Goal: Share content

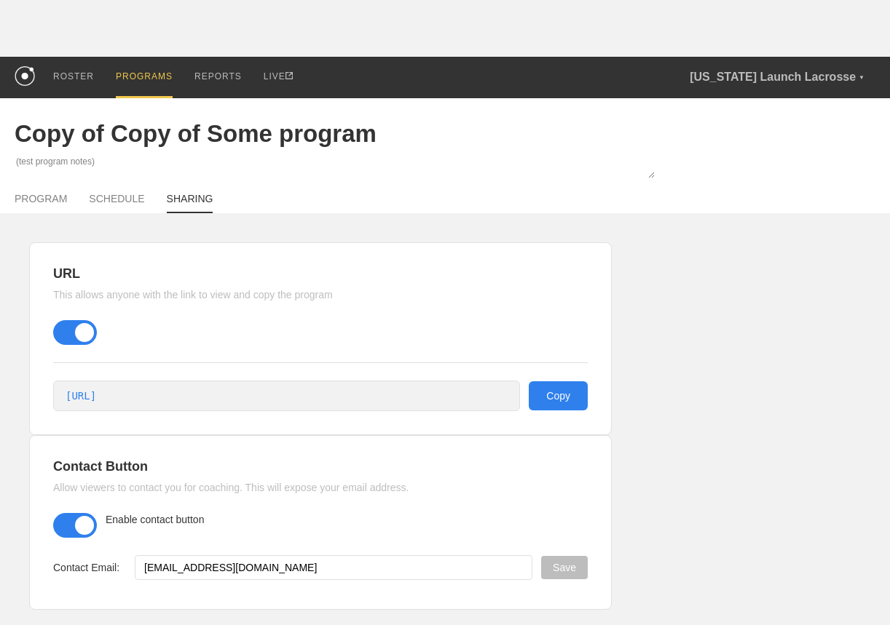
scroll to position [13, 0]
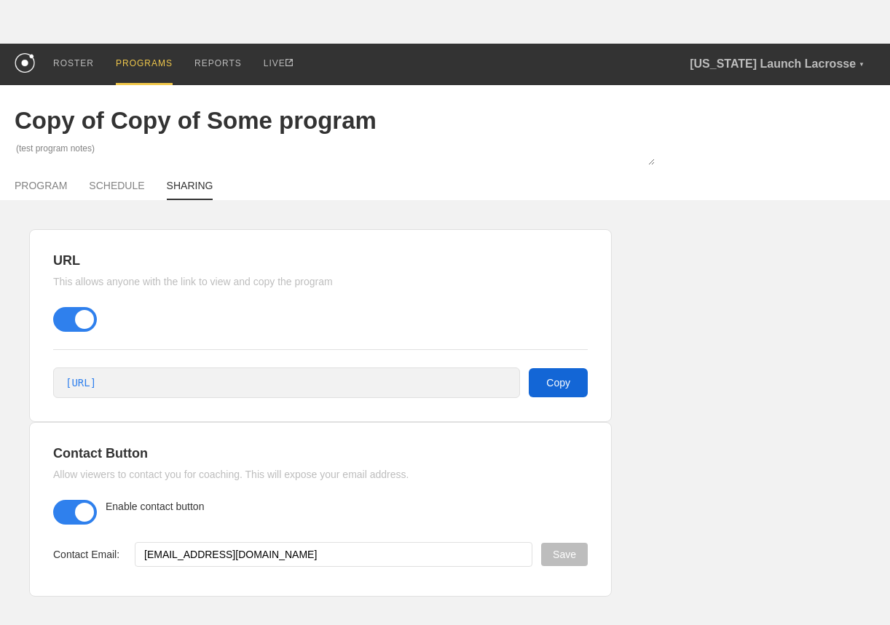
click at [554, 380] on button "Copy" at bounding box center [558, 382] width 59 height 29
click at [566, 373] on button "Copy" at bounding box center [558, 382] width 59 height 29
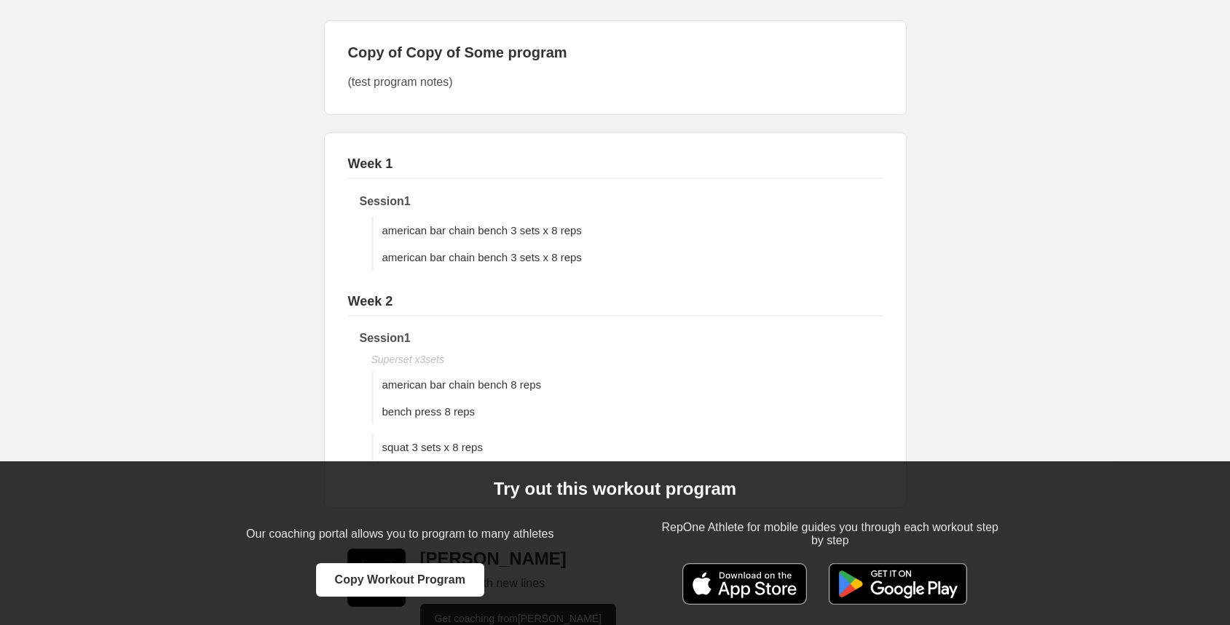
scroll to position [260, 0]
